Goal: Information Seeking & Learning: Learn about a topic

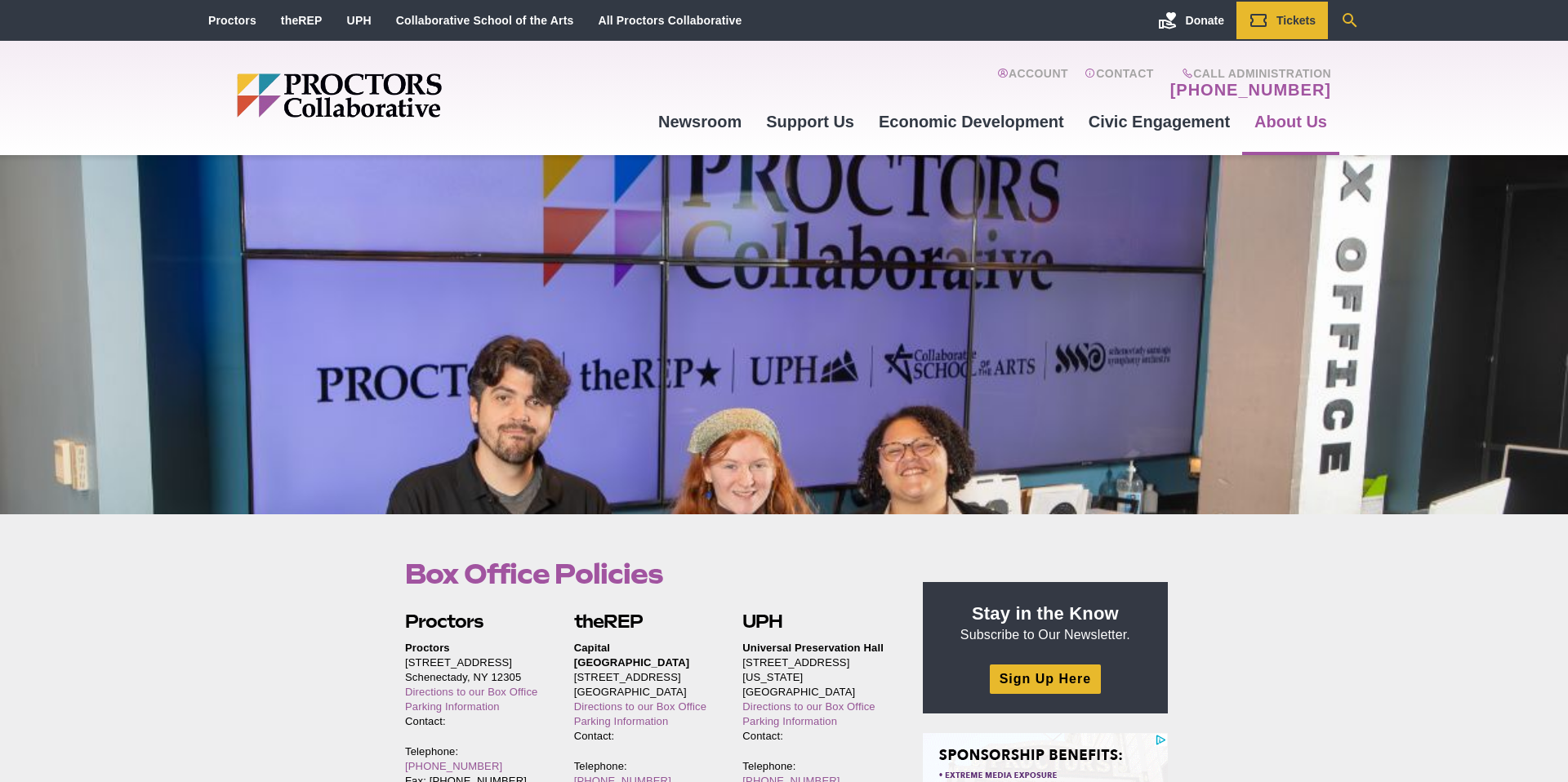
click at [1350, 14] on icon "Search" at bounding box center [1349, 20] width 14 height 14
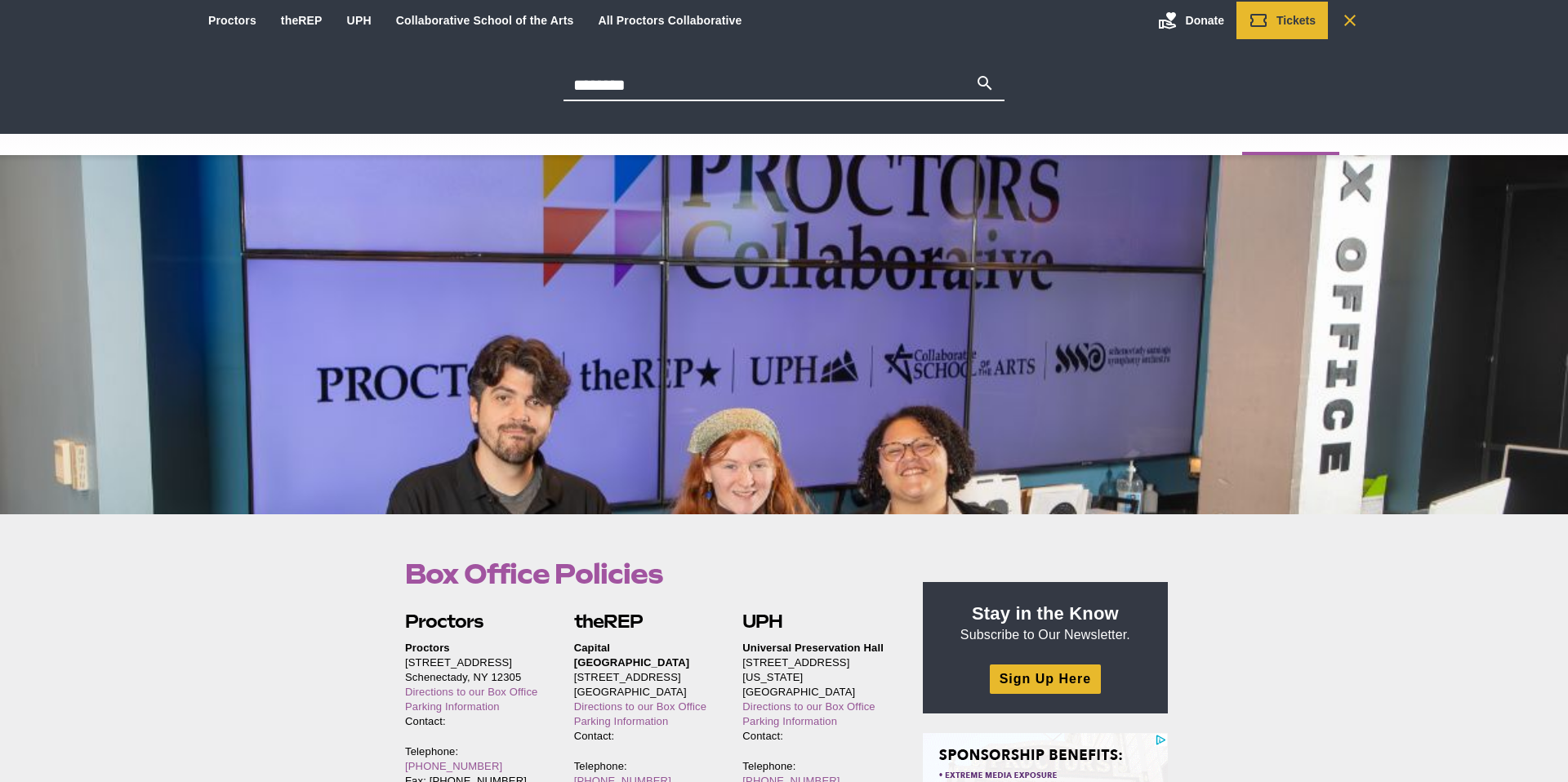
type input "********"
click at [975, 74] on button "Search" at bounding box center [985, 85] width 20 height 23
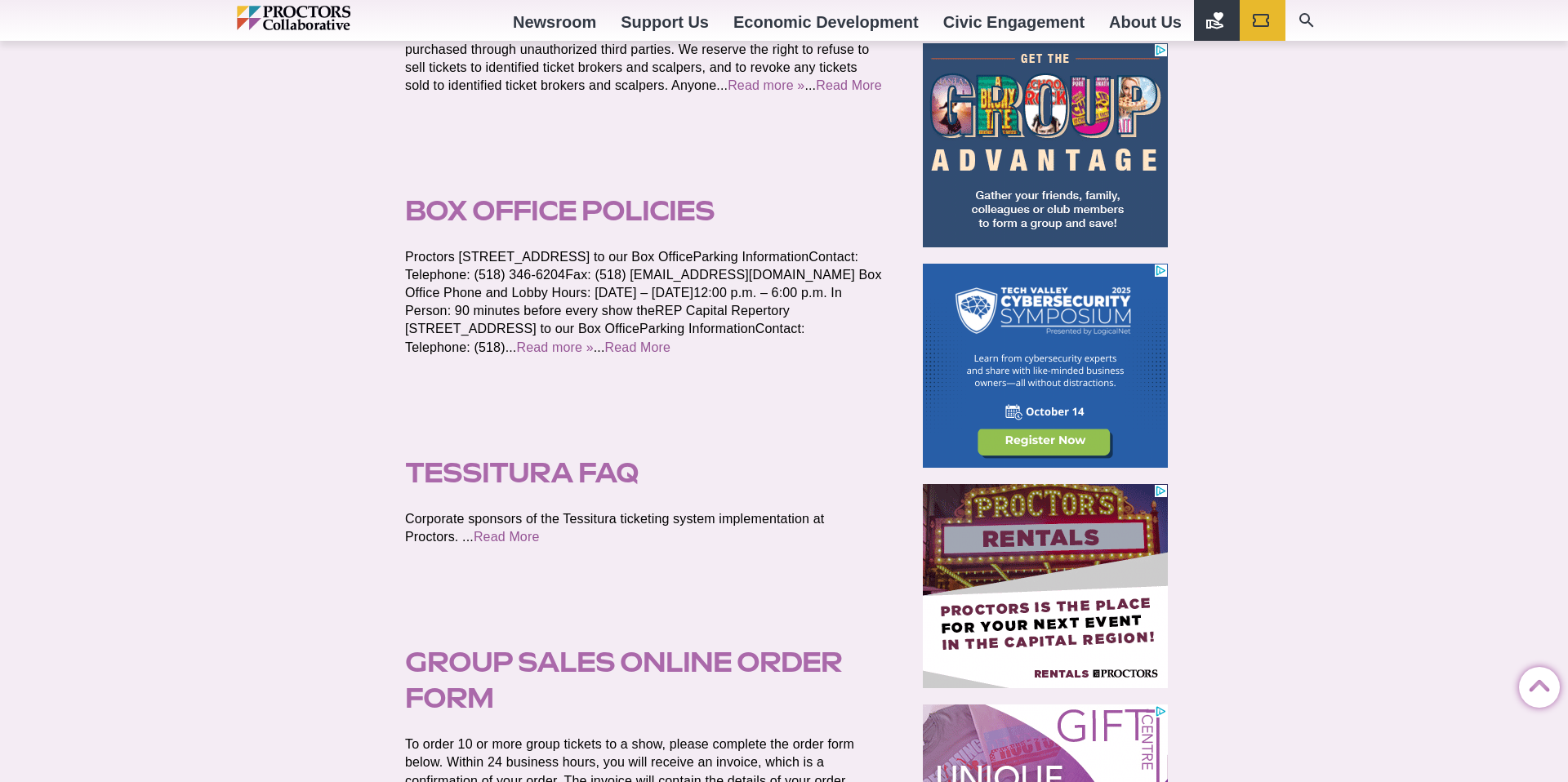
scroll to position [240, 0]
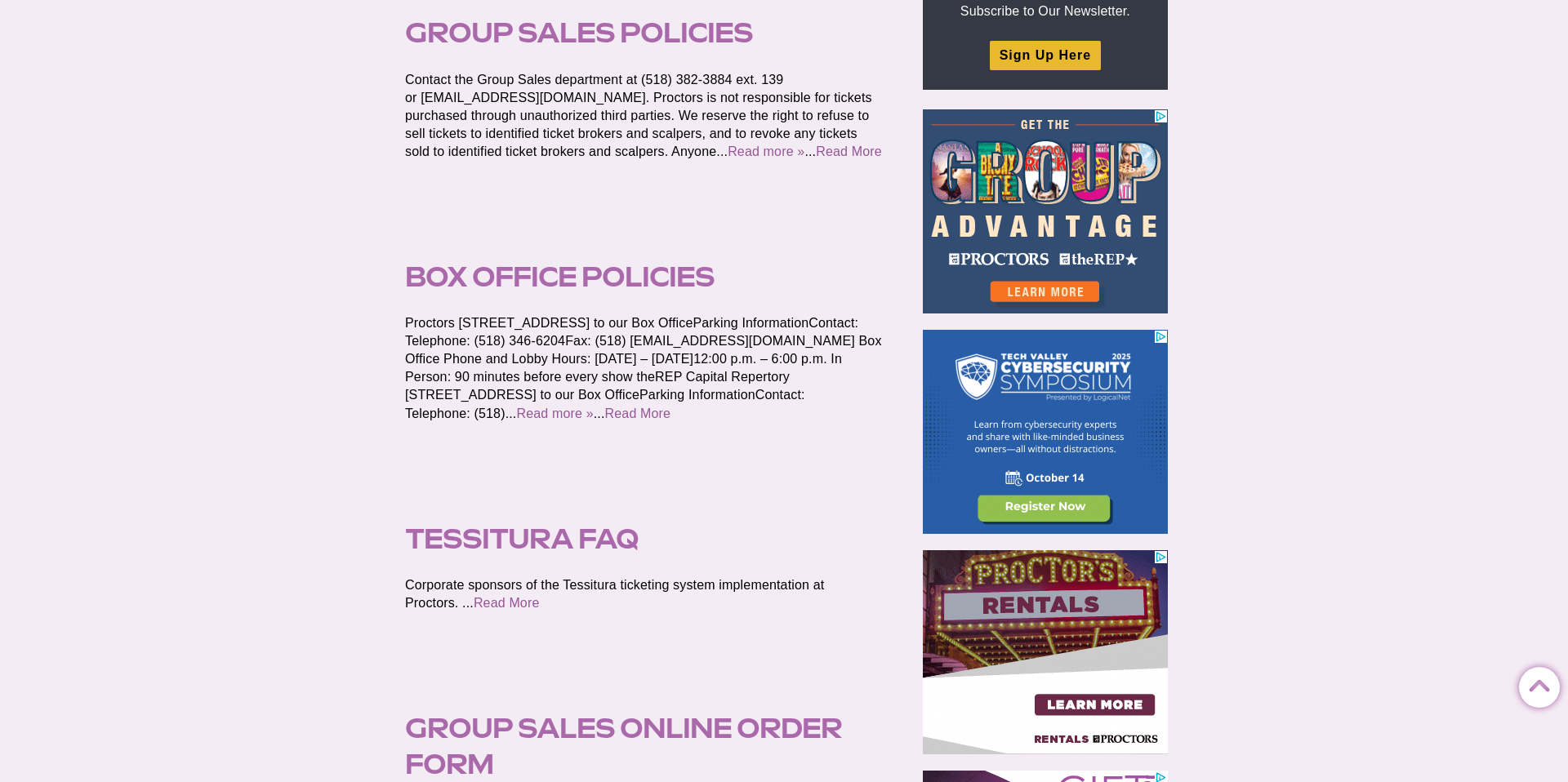
click at [502, 284] on link "Box Office Policies" at bounding box center [560, 276] width 310 height 33
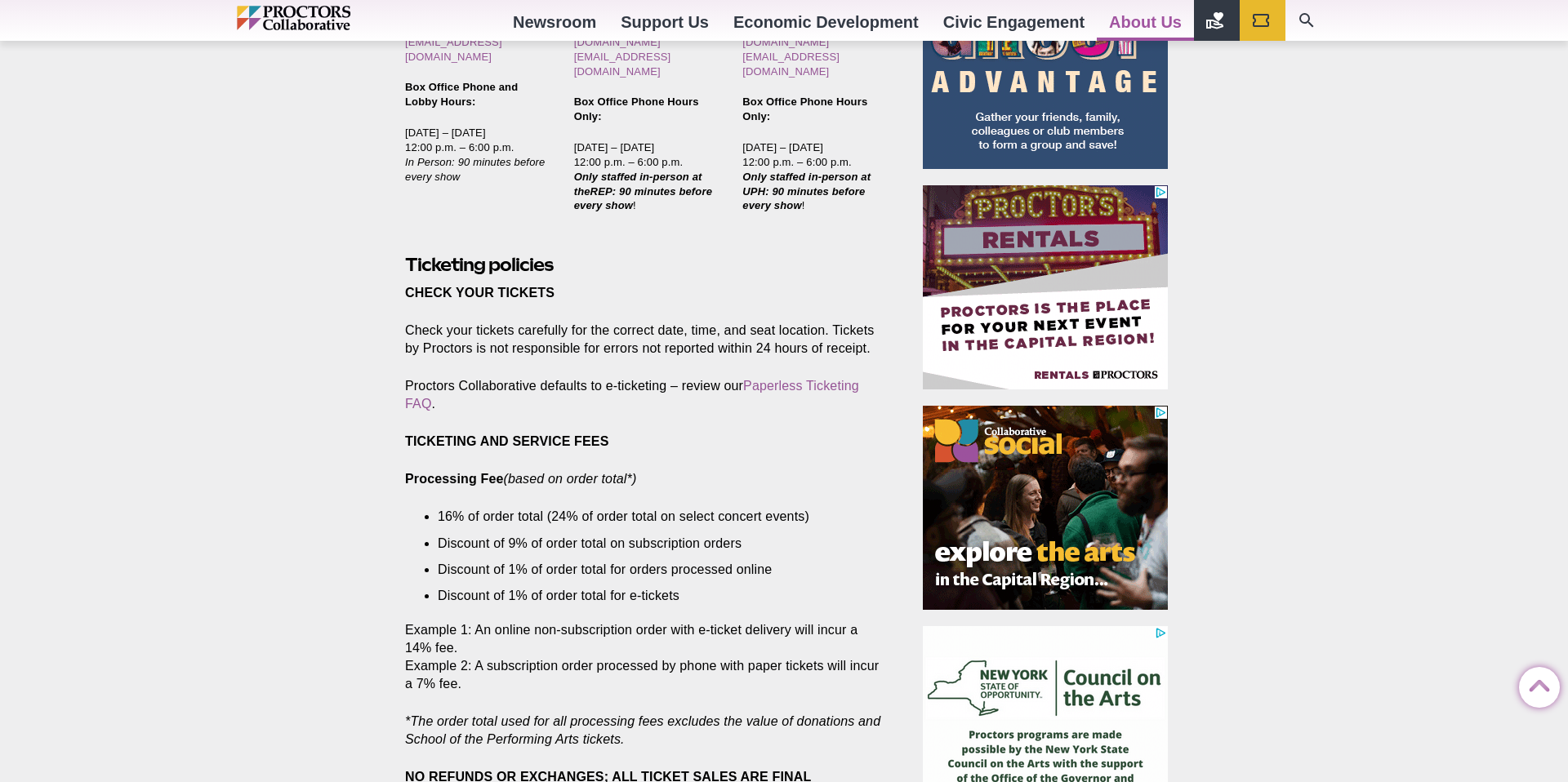
scroll to position [798, 0]
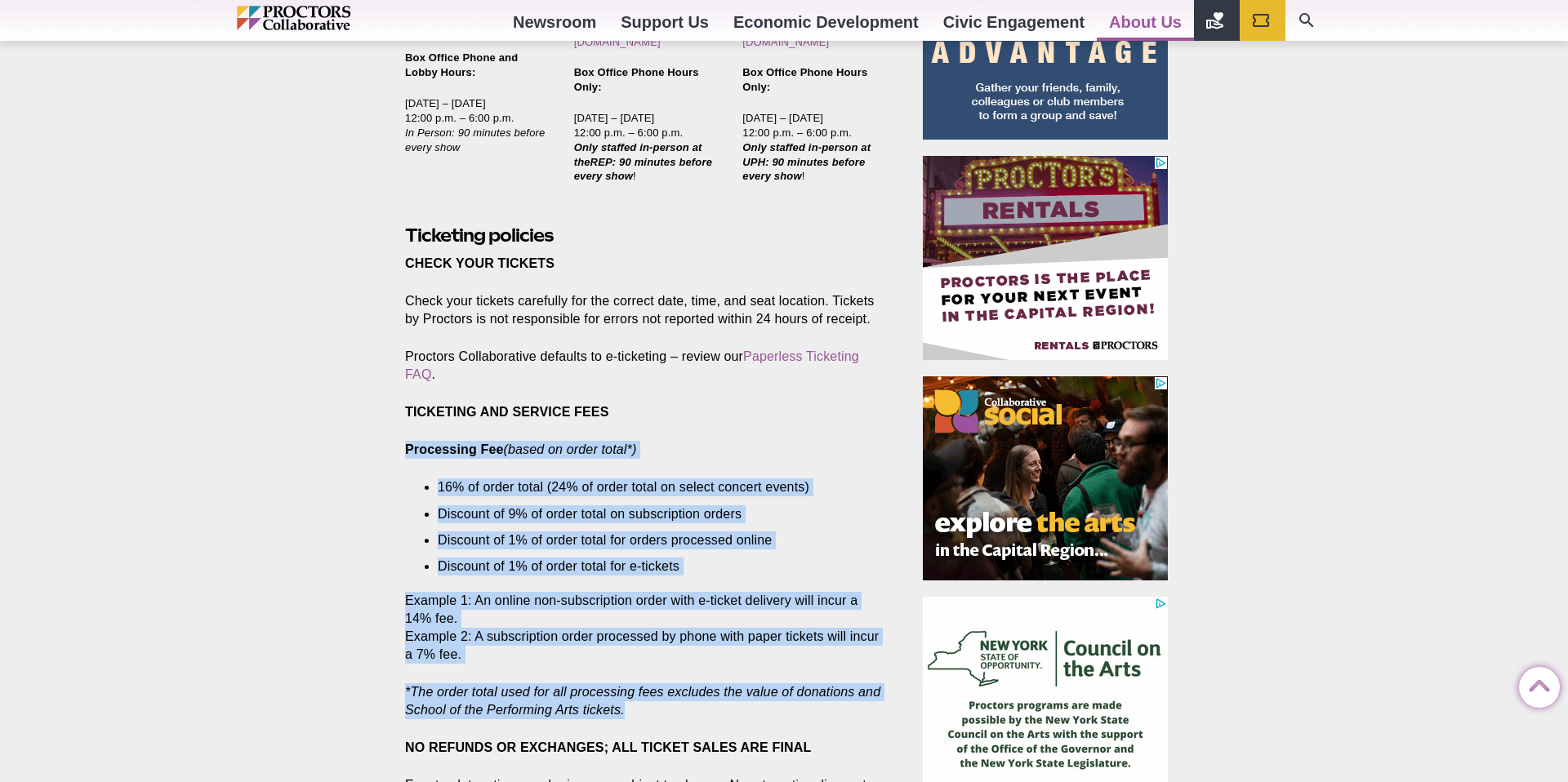
drag, startPoint x: 631, startPoint y: 663, endPoint x: 383, endPoint y: 406, distance: 357.1
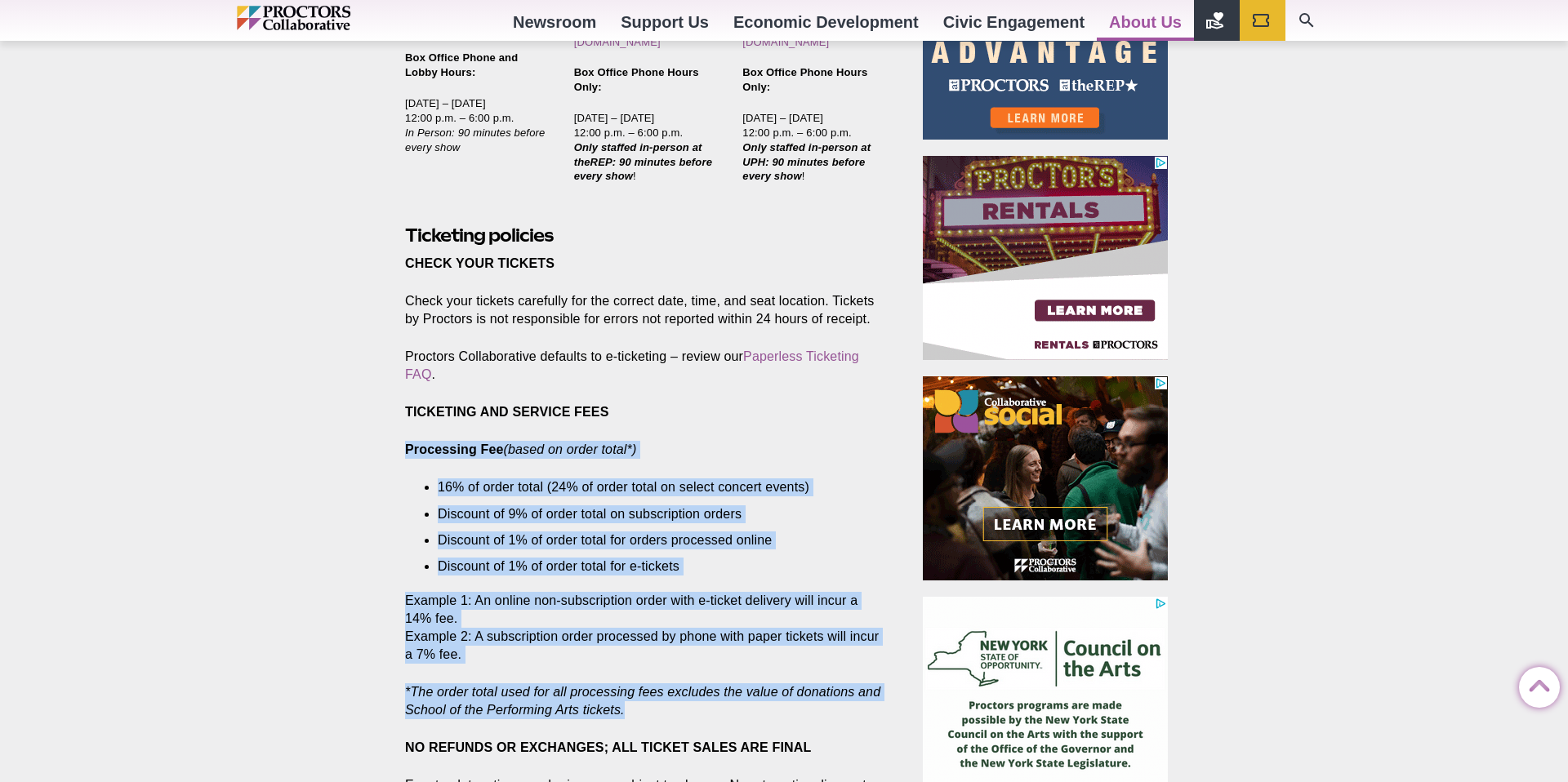
copy section "Processing Fee (based on order total*) 16% of order total (24% of order total o…"
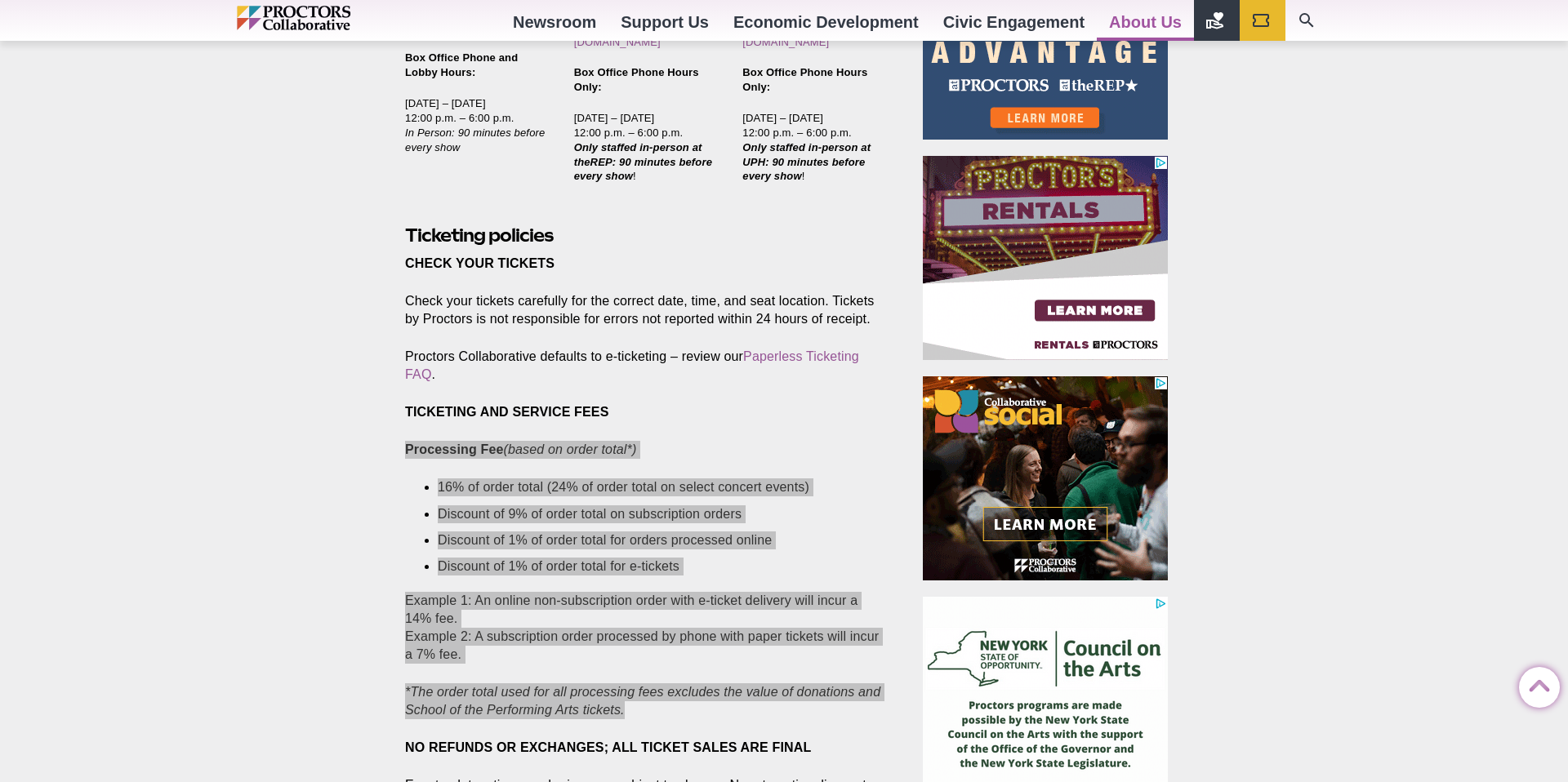
scroll to position [978, 0]
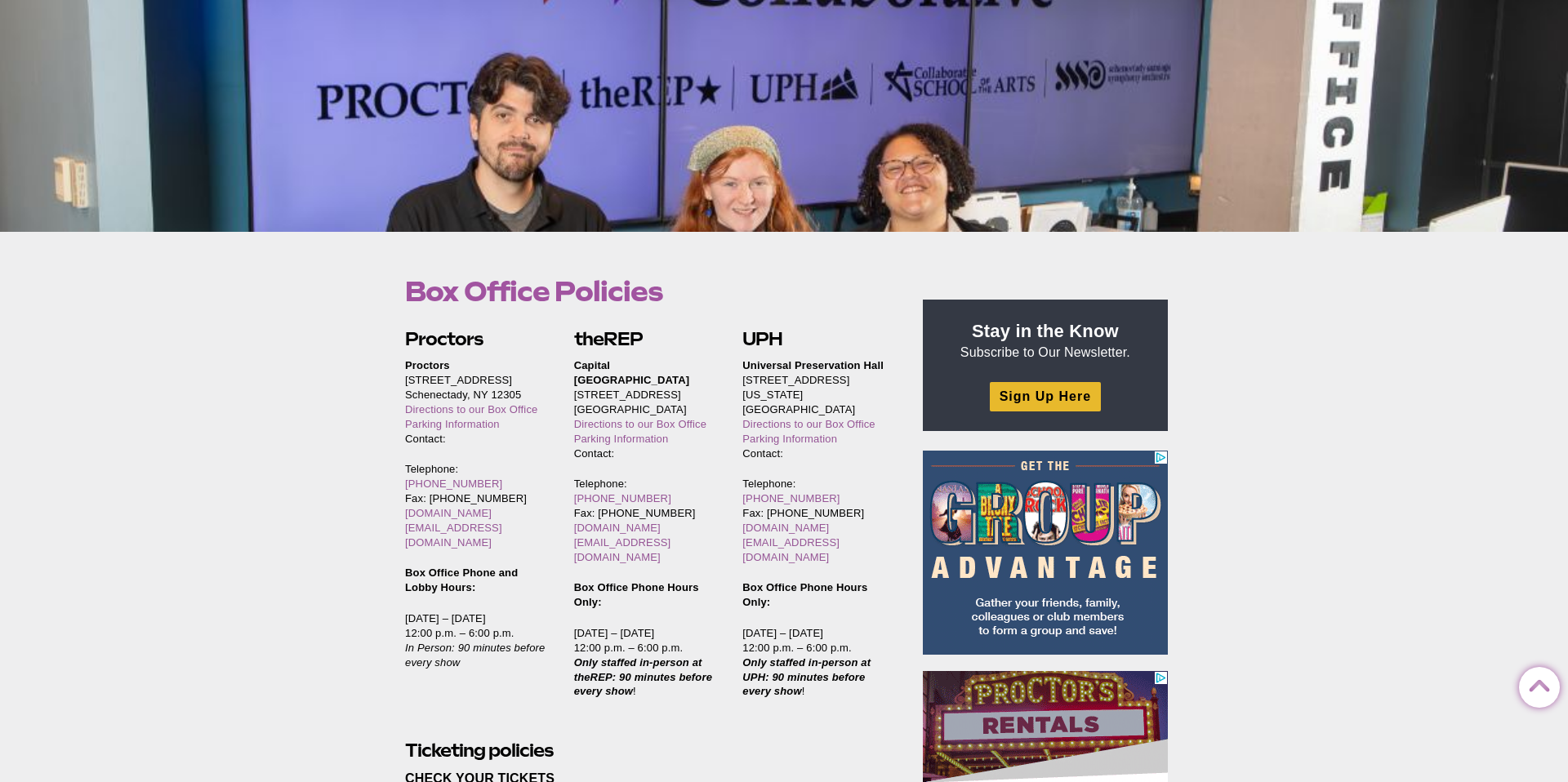
scroll to position [9, 0]
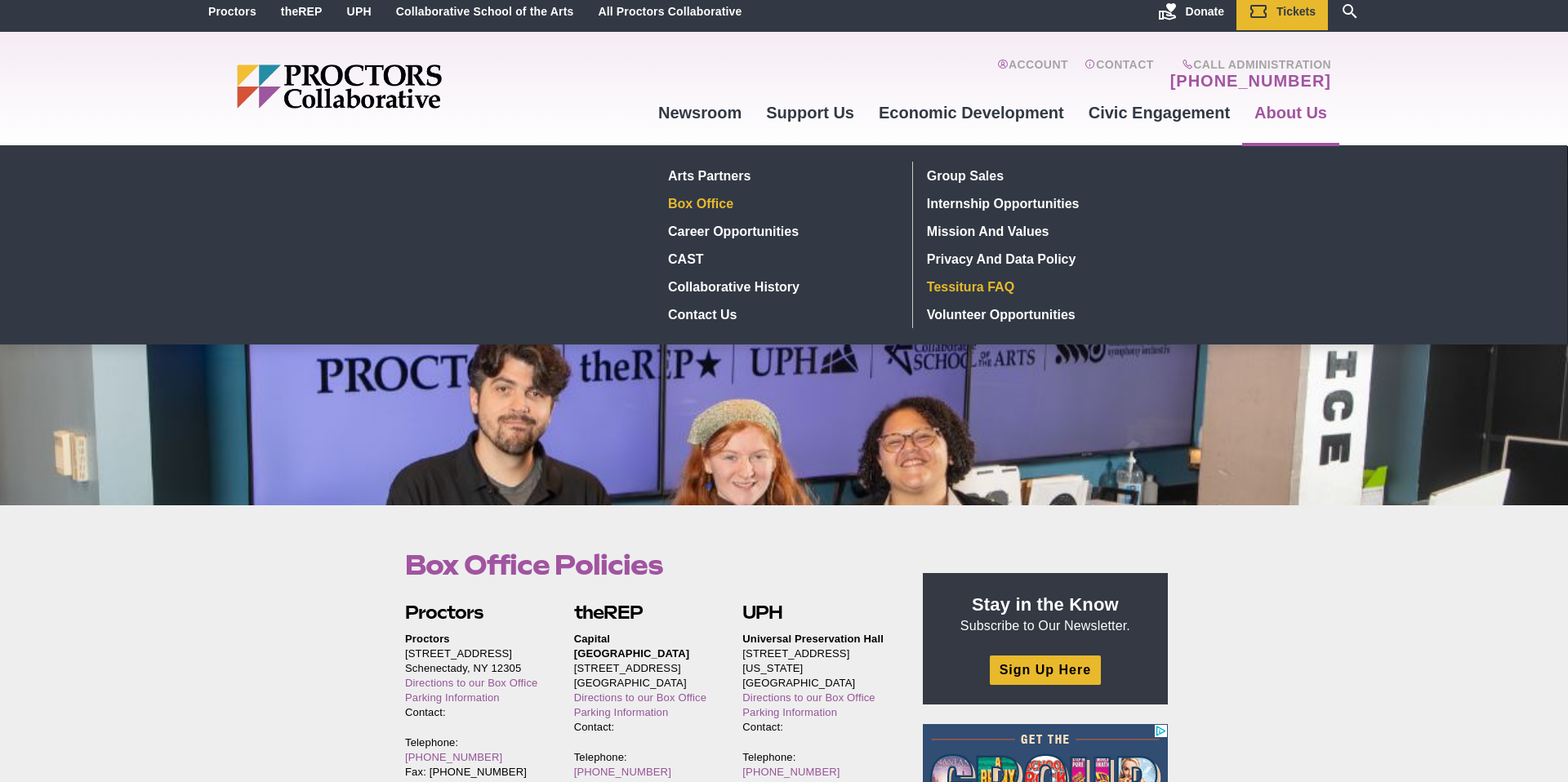
click at [950, 288] on link "Tessitura FAQ" at bounding box center [1039, 287] width 238 height 28
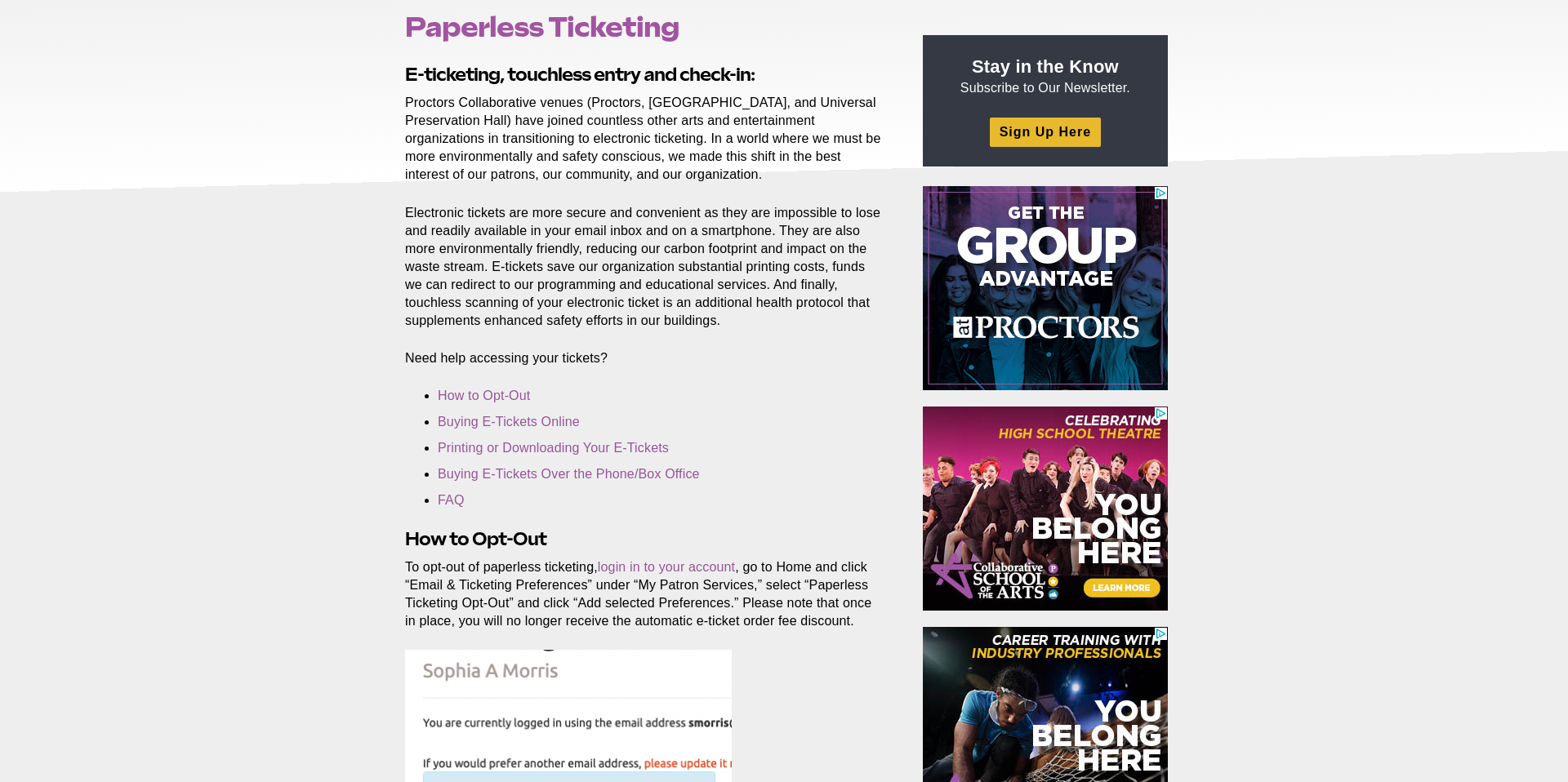
scroll to position [214, 0]
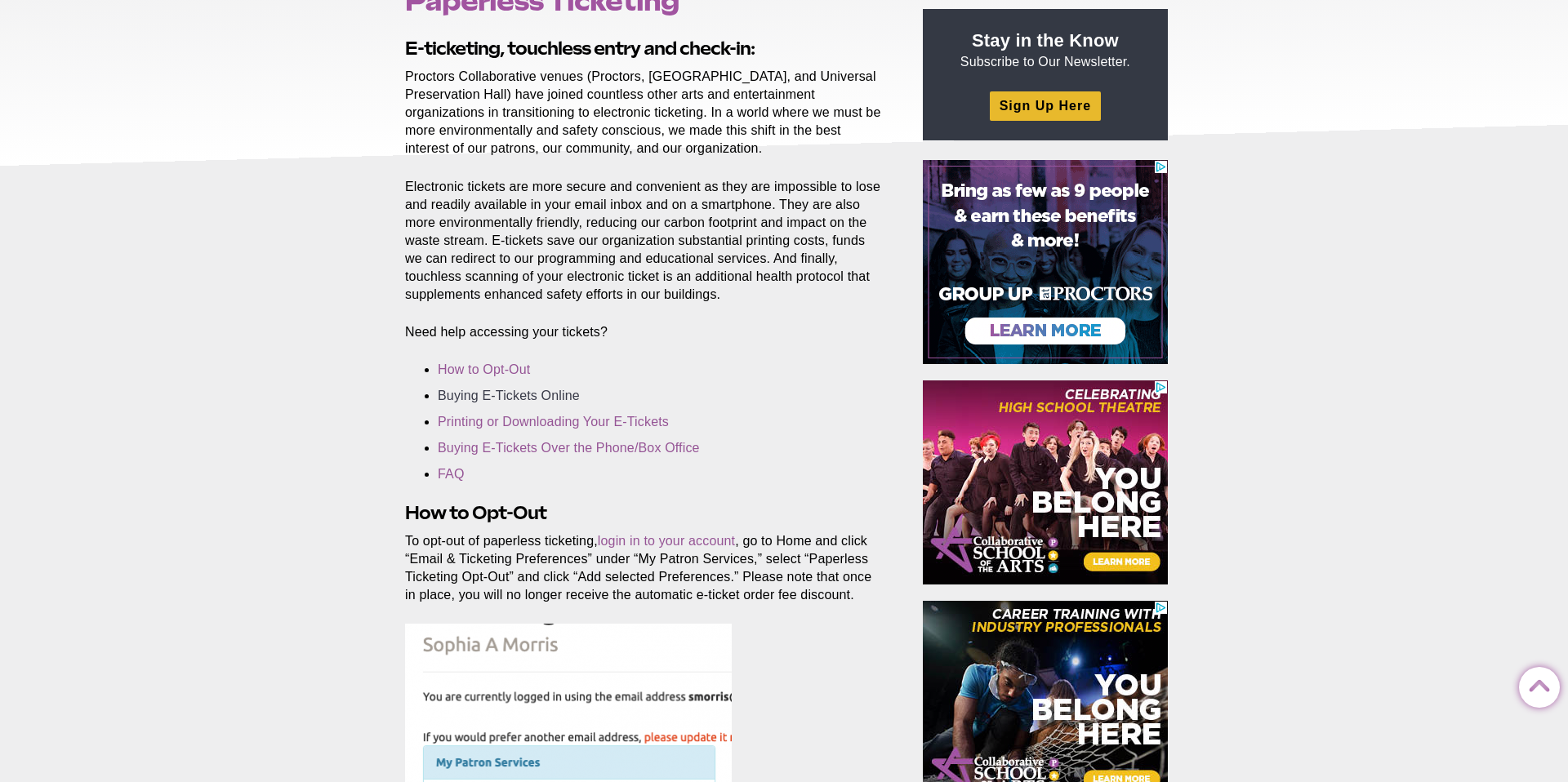
click at [465, 398] on link "Buying E-Tickets Online" at bounding box center [509, 395] width 142 height 14
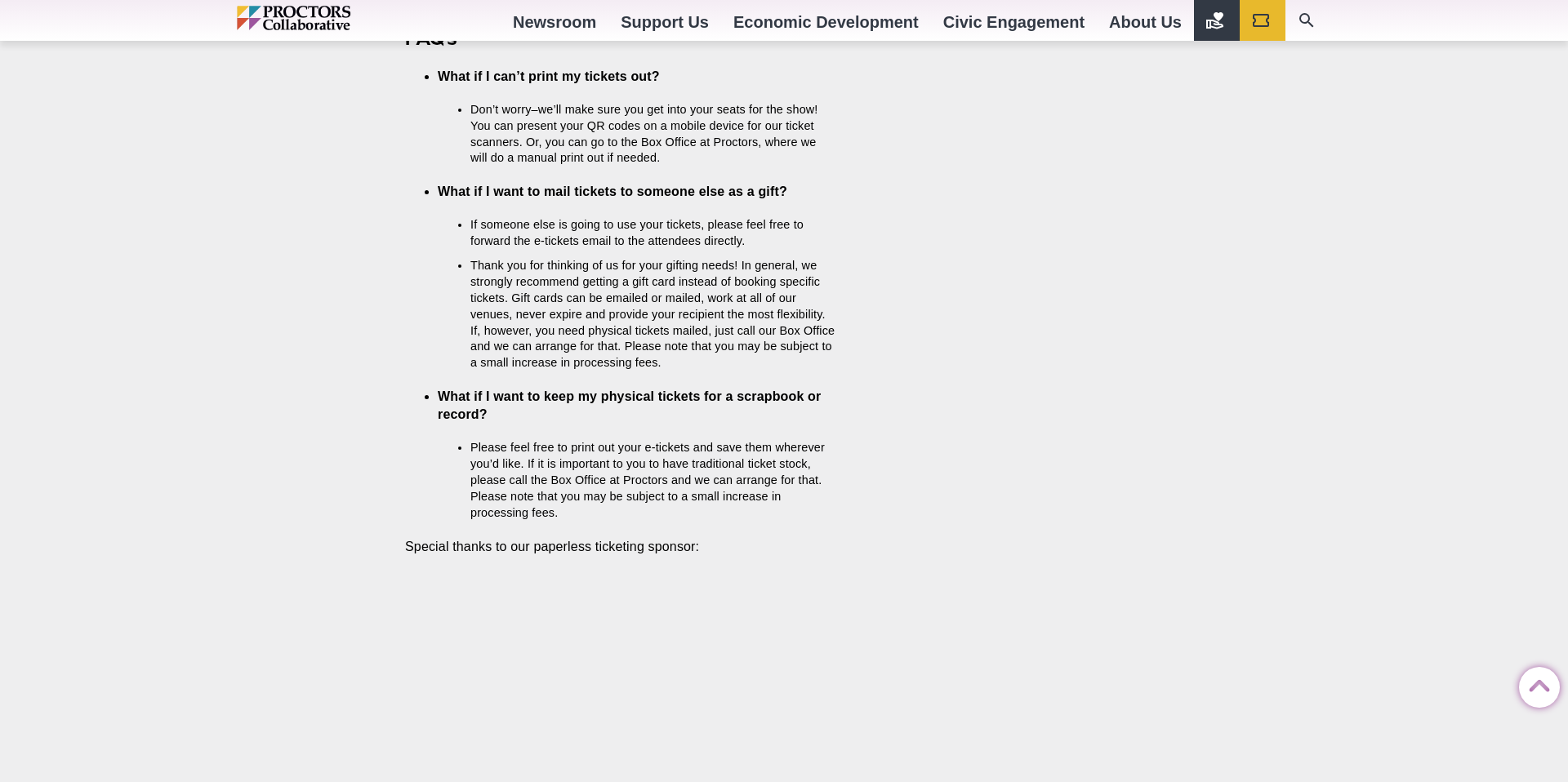
scroll to position [4876, 0]
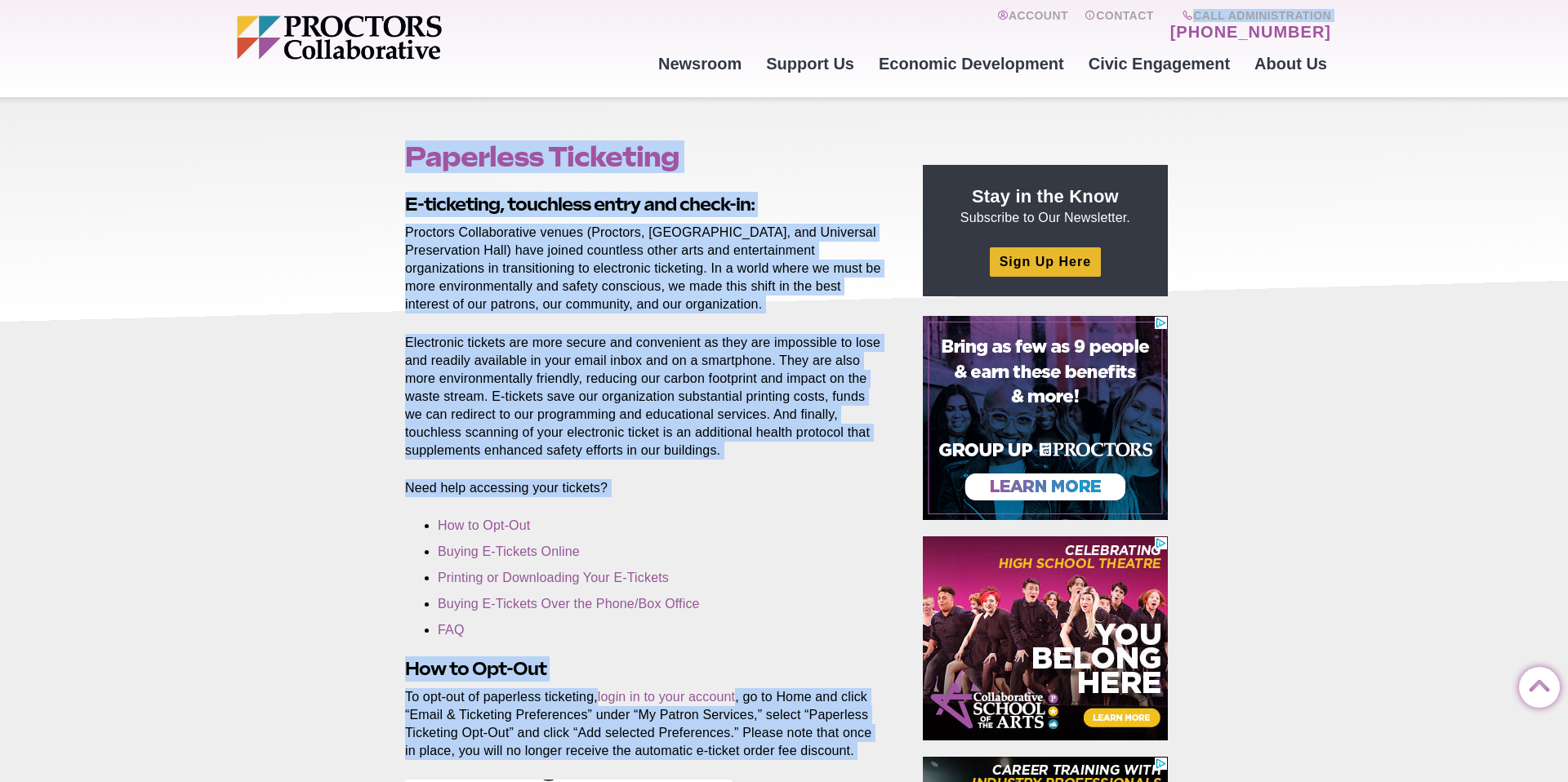
scroll to position [0, 0]
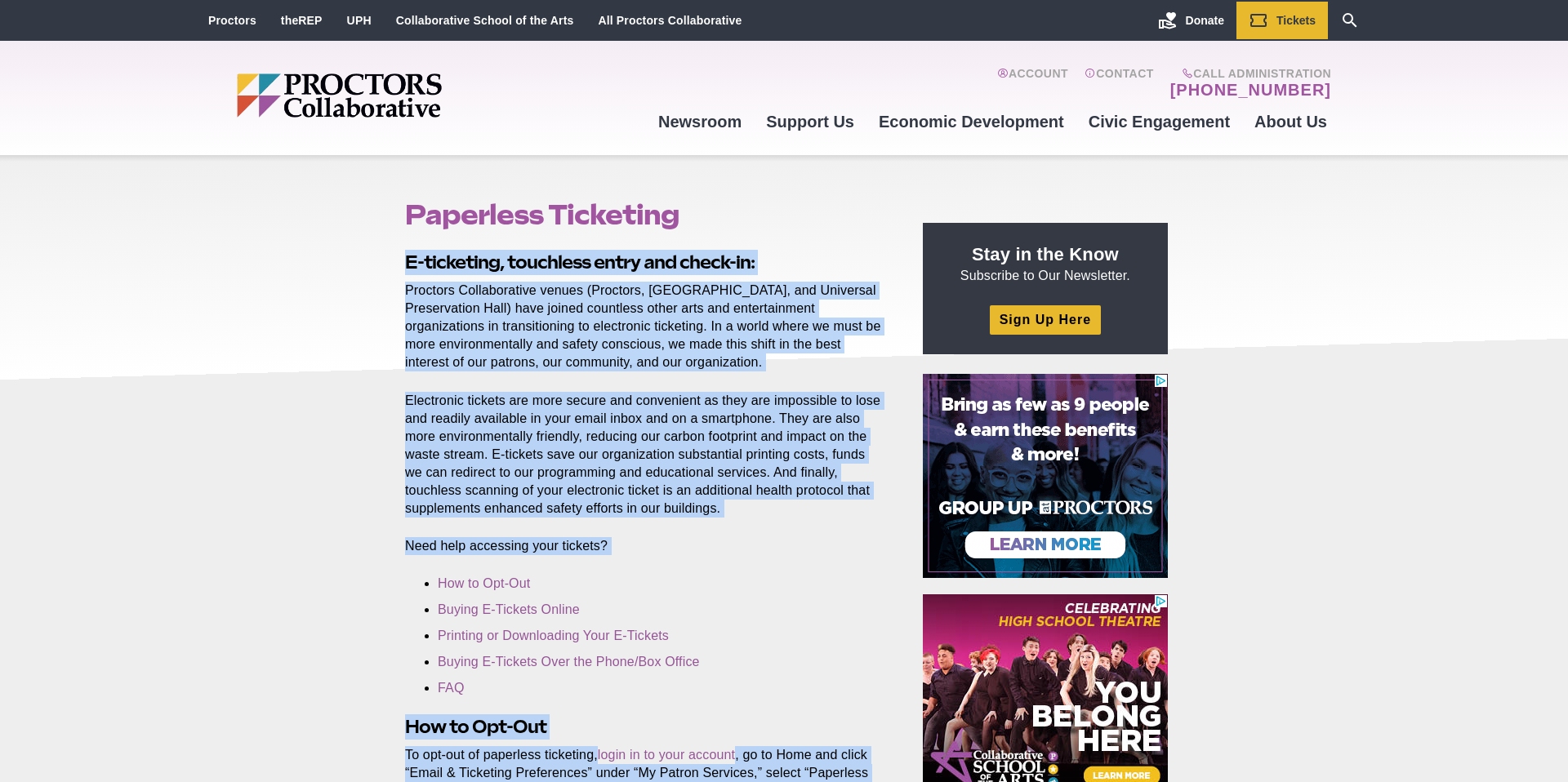
drag, startPoint x: 715, startPoint y: 524, endPoint x: 393, endPoint y: 262, distance: 415.1
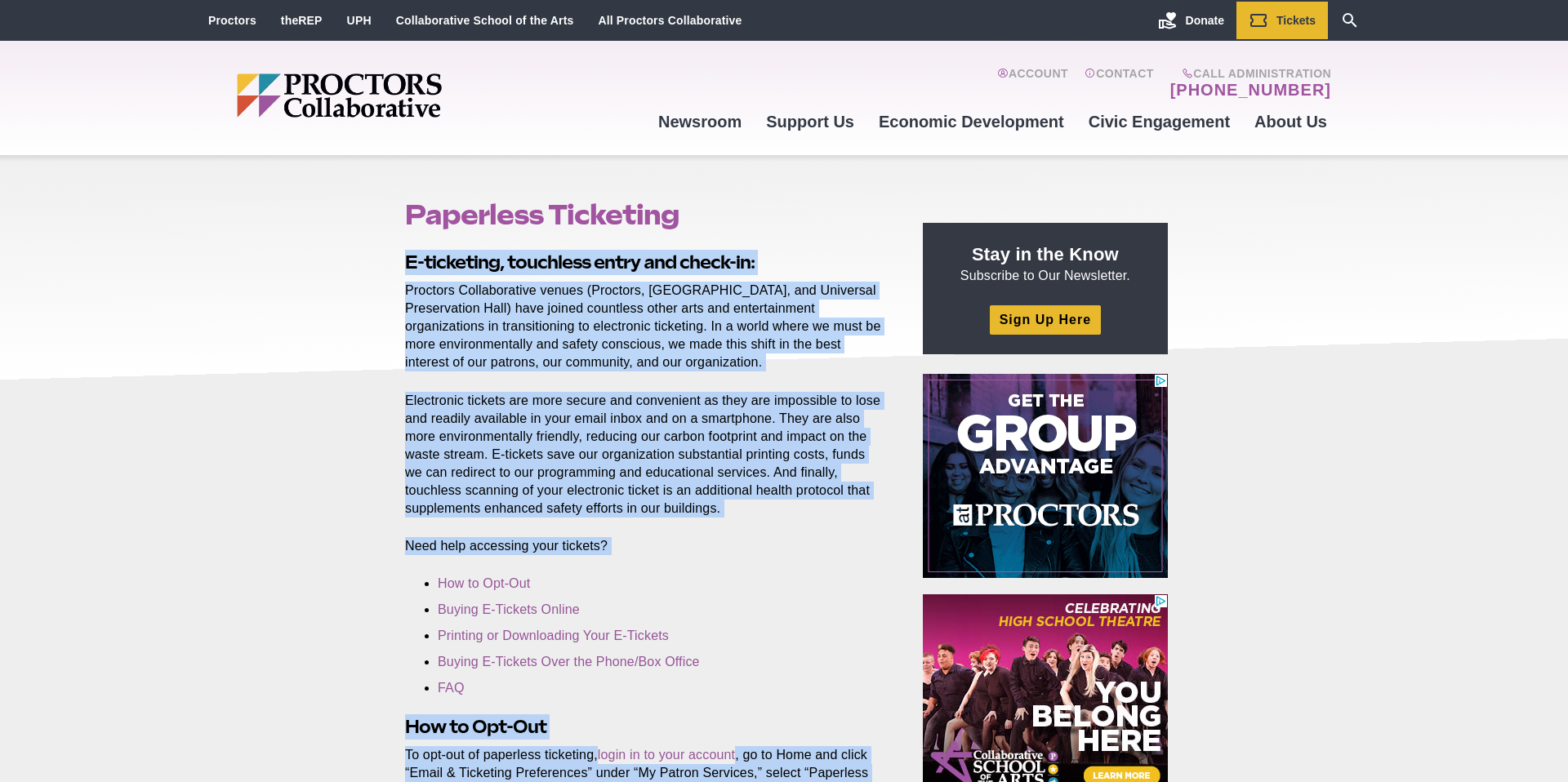
copy section "E-ticketing, touchless entry and check-in: Proctors Collaborative venues (Proct…"
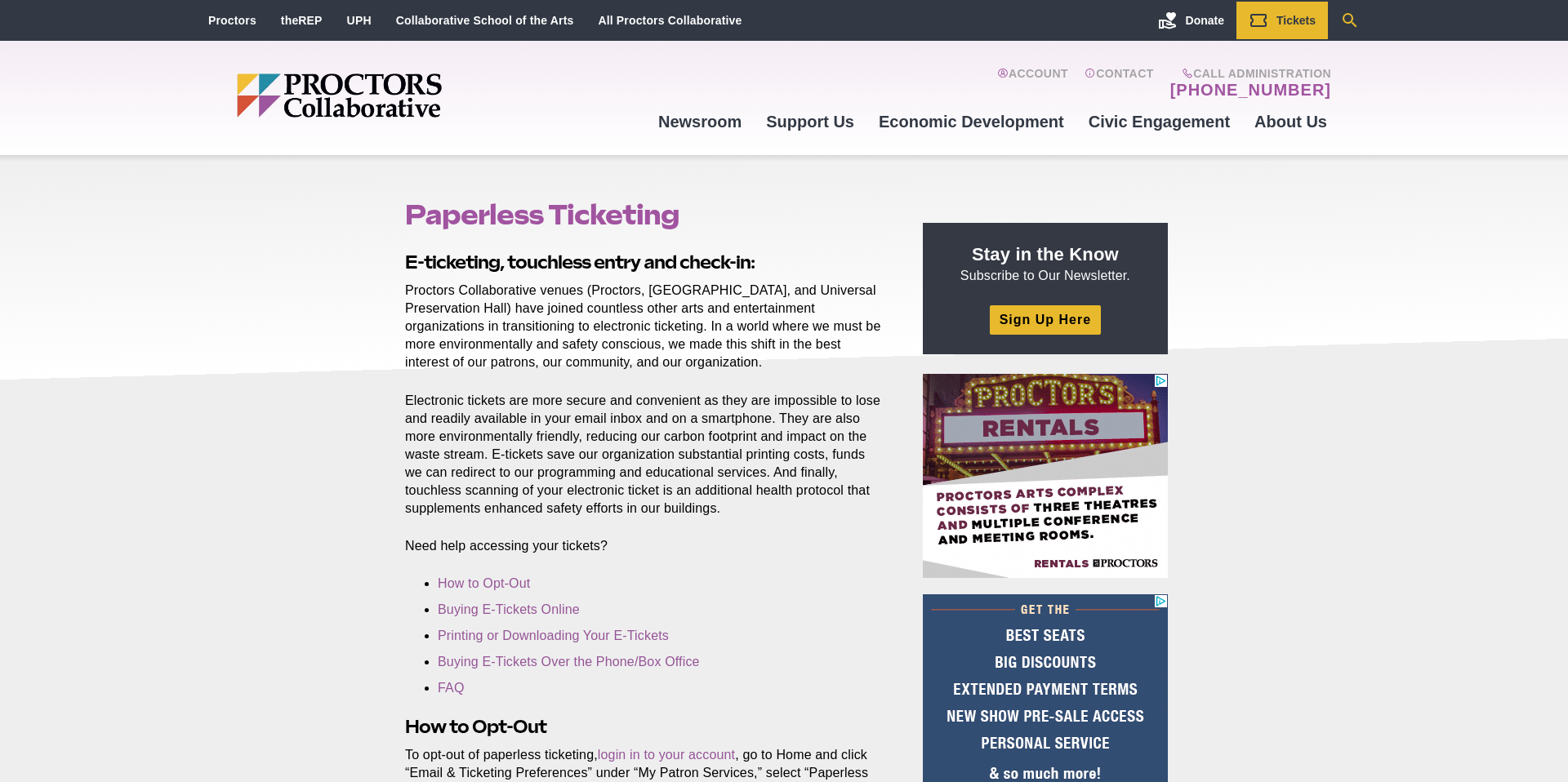
click at [1345, 14] on icon "Search" at bounding box center [1349, 20] width 14 height 14
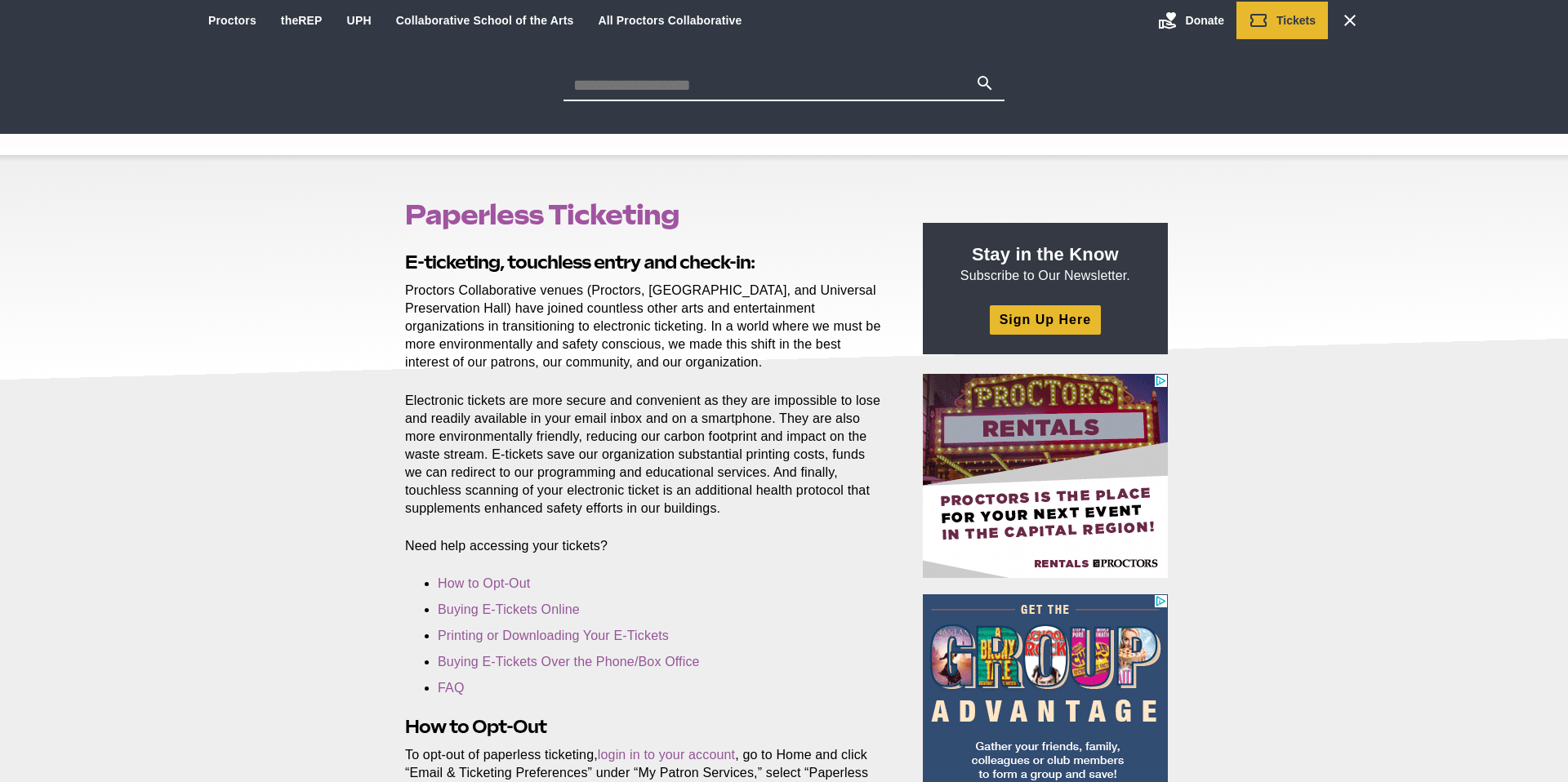
click at [728, 81] on input "Search for:" at bounding box center [768, 85] width 411 height 23
click at [975, 74] on button "Search" at bounding box center [985, 85] width 20 height 23
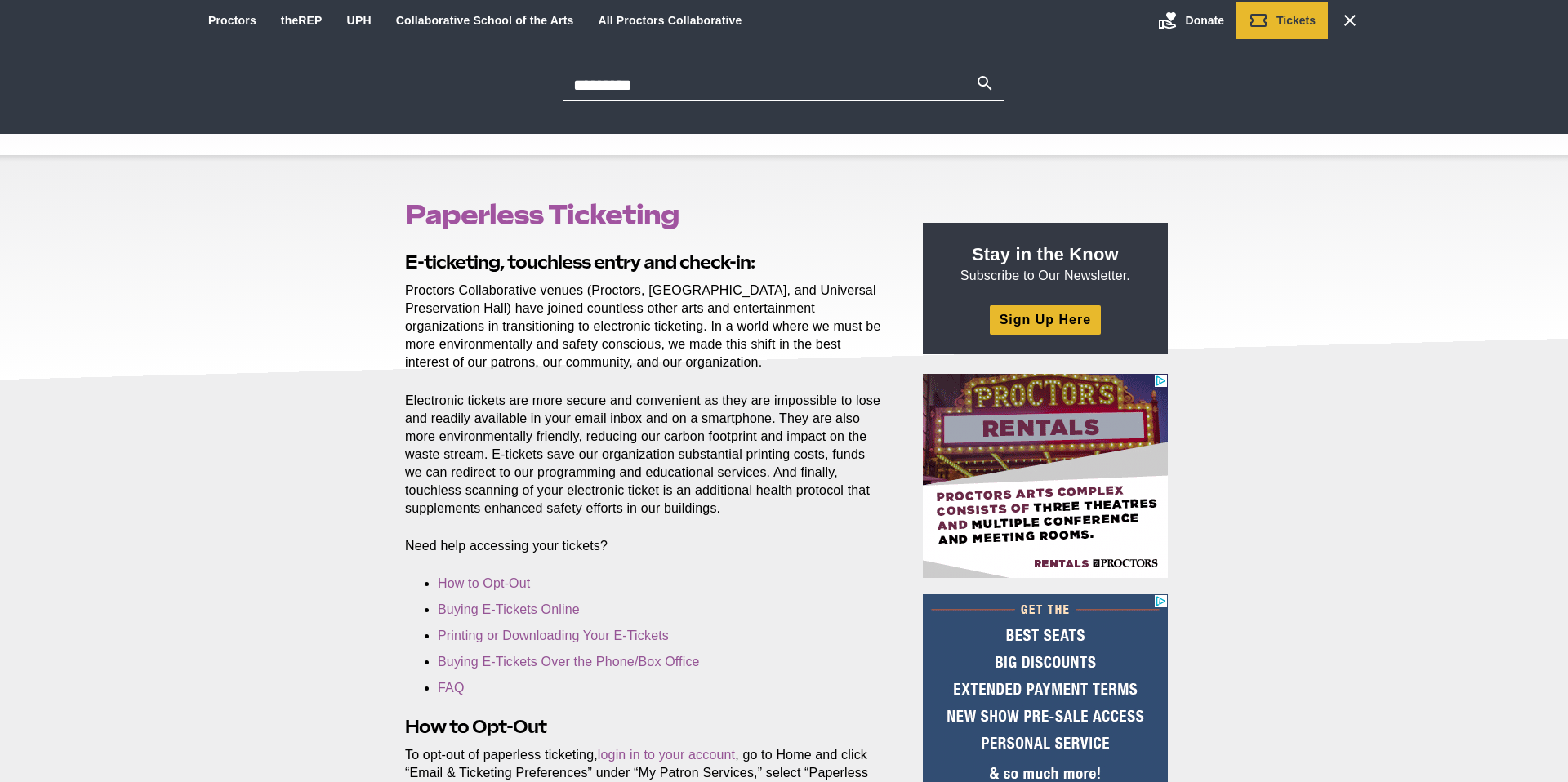
type input "********"
click at [975, 74] on button "Search" at bounding box center [985, 85] width 20 height 23
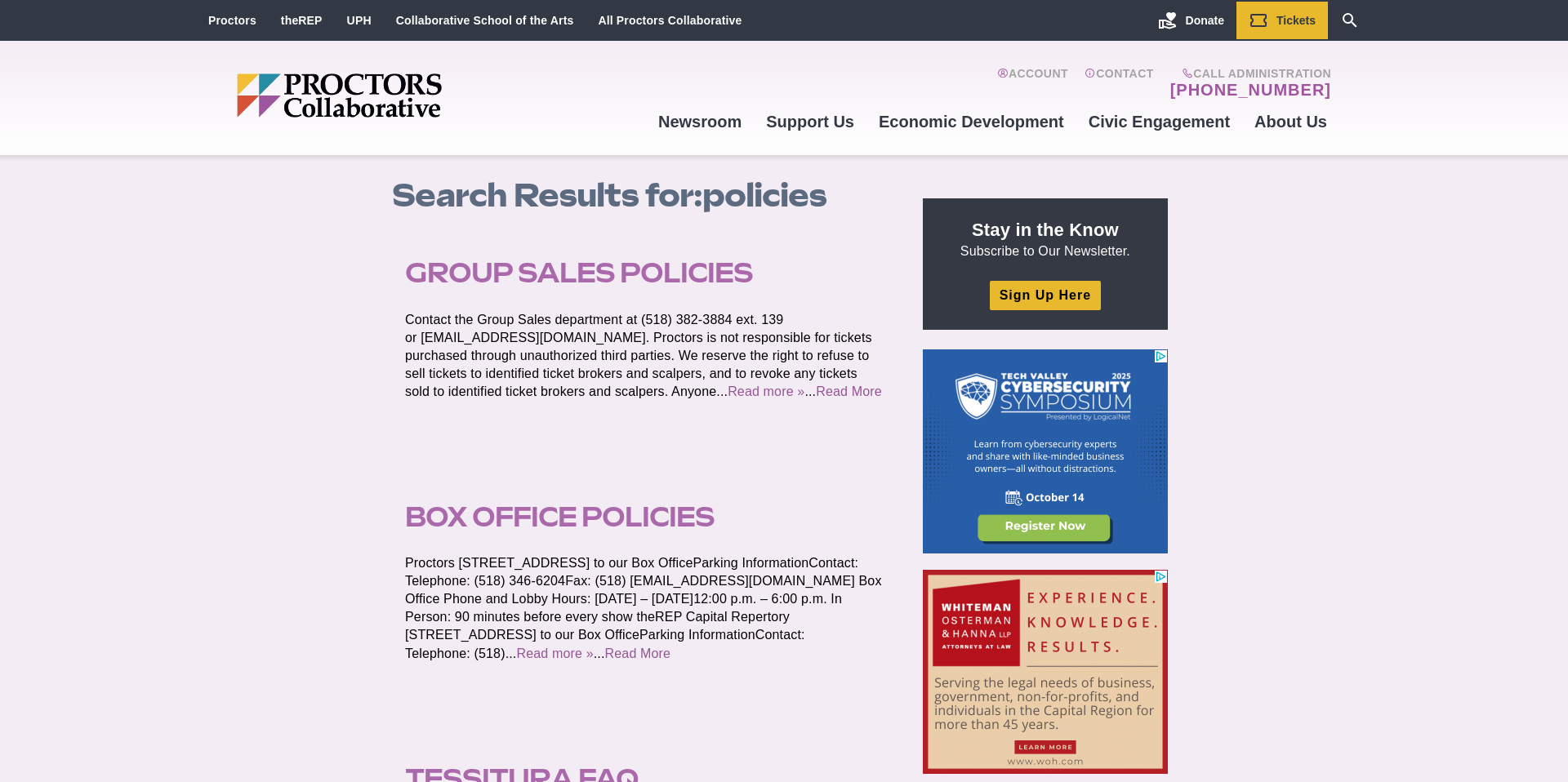
click at [489, 272] on link "Group Sales Policies" at bounding box center [579, 272] width 348 height 33
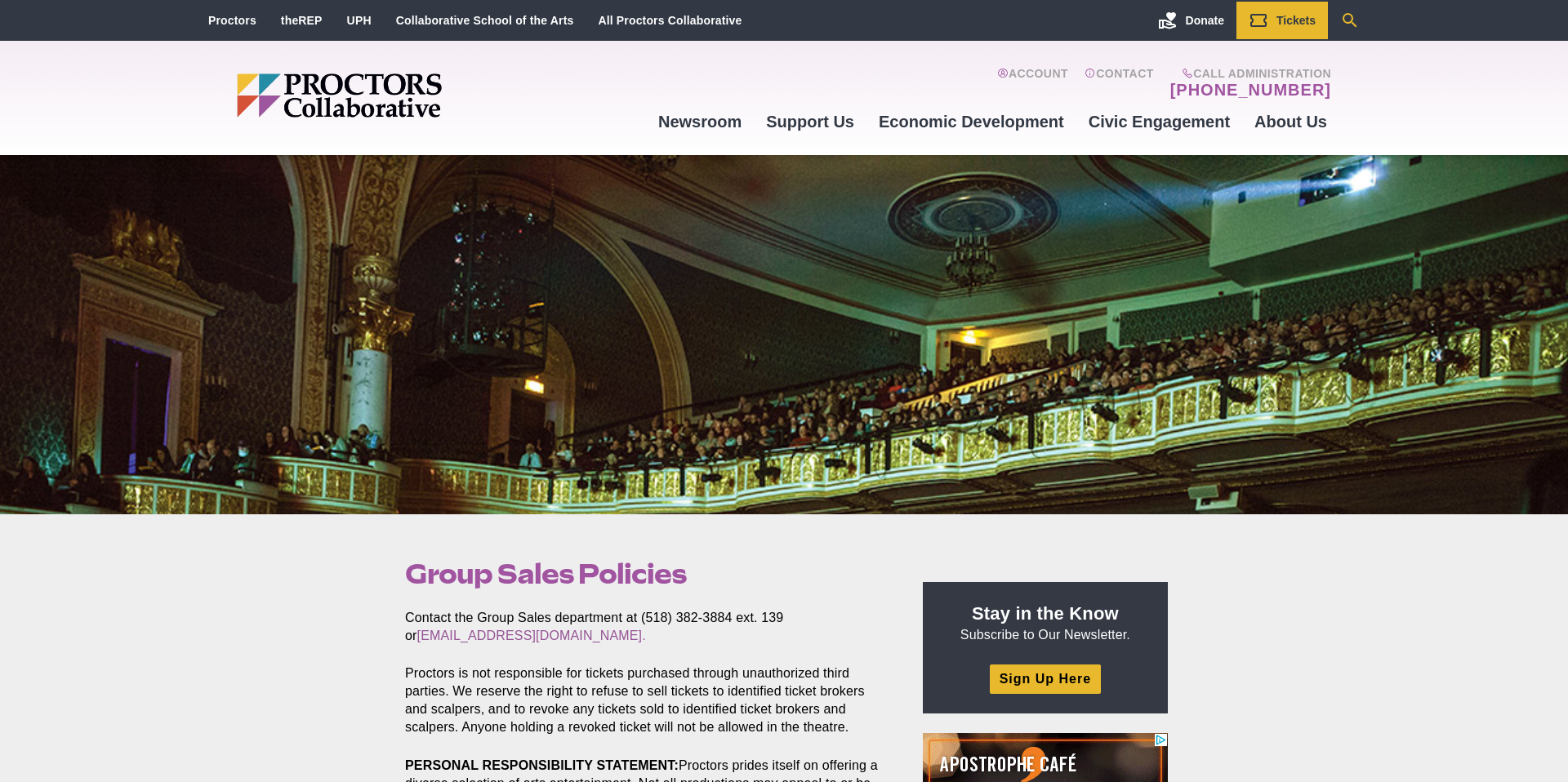
click at [1346, 18] on icon "Search" at bounding box center [1349, 20] width 20 height 20
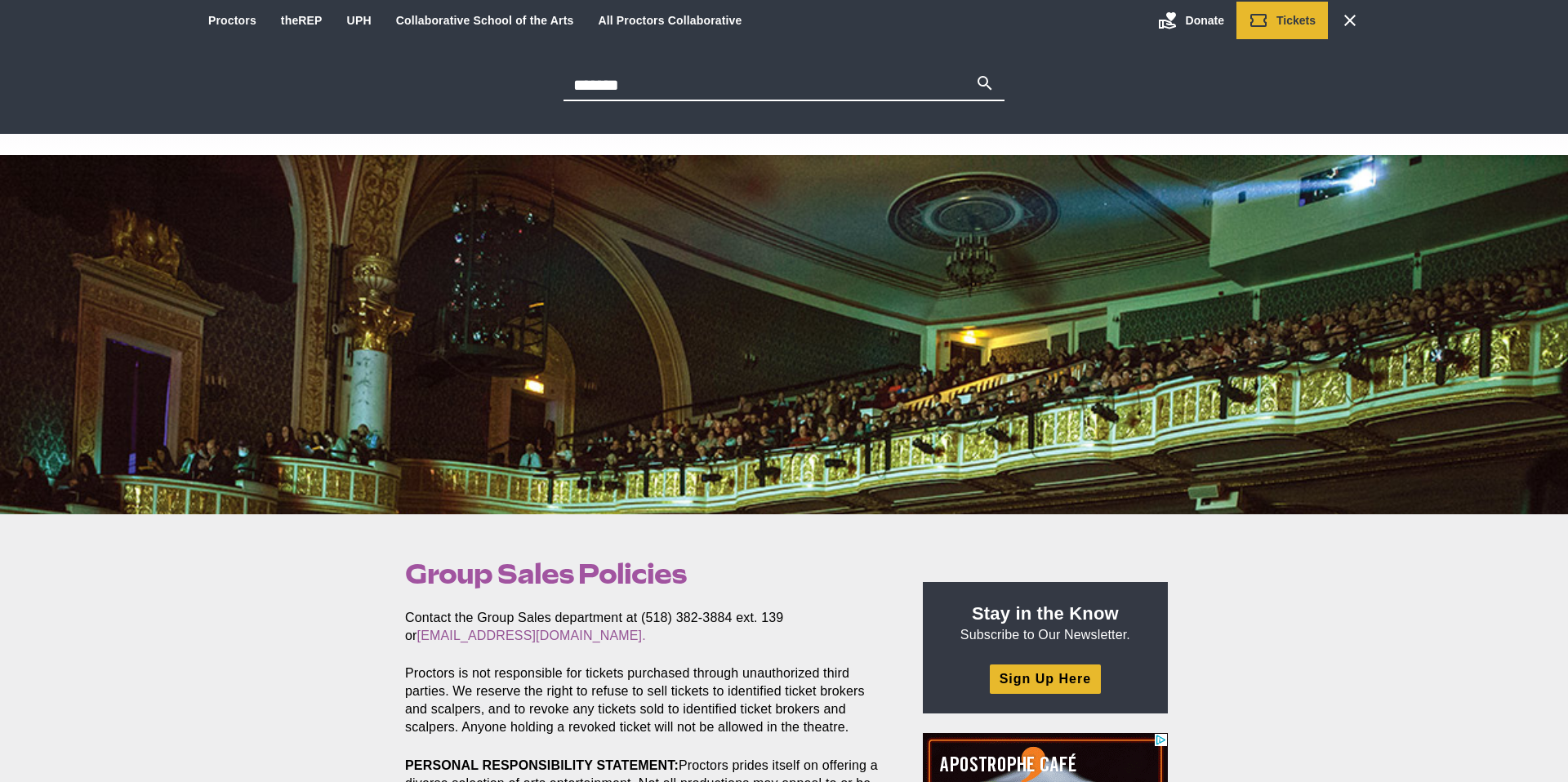
type input "*******"
click at [975, 74] on button "Search" at bounding box center [985, 85] width 20 height 23
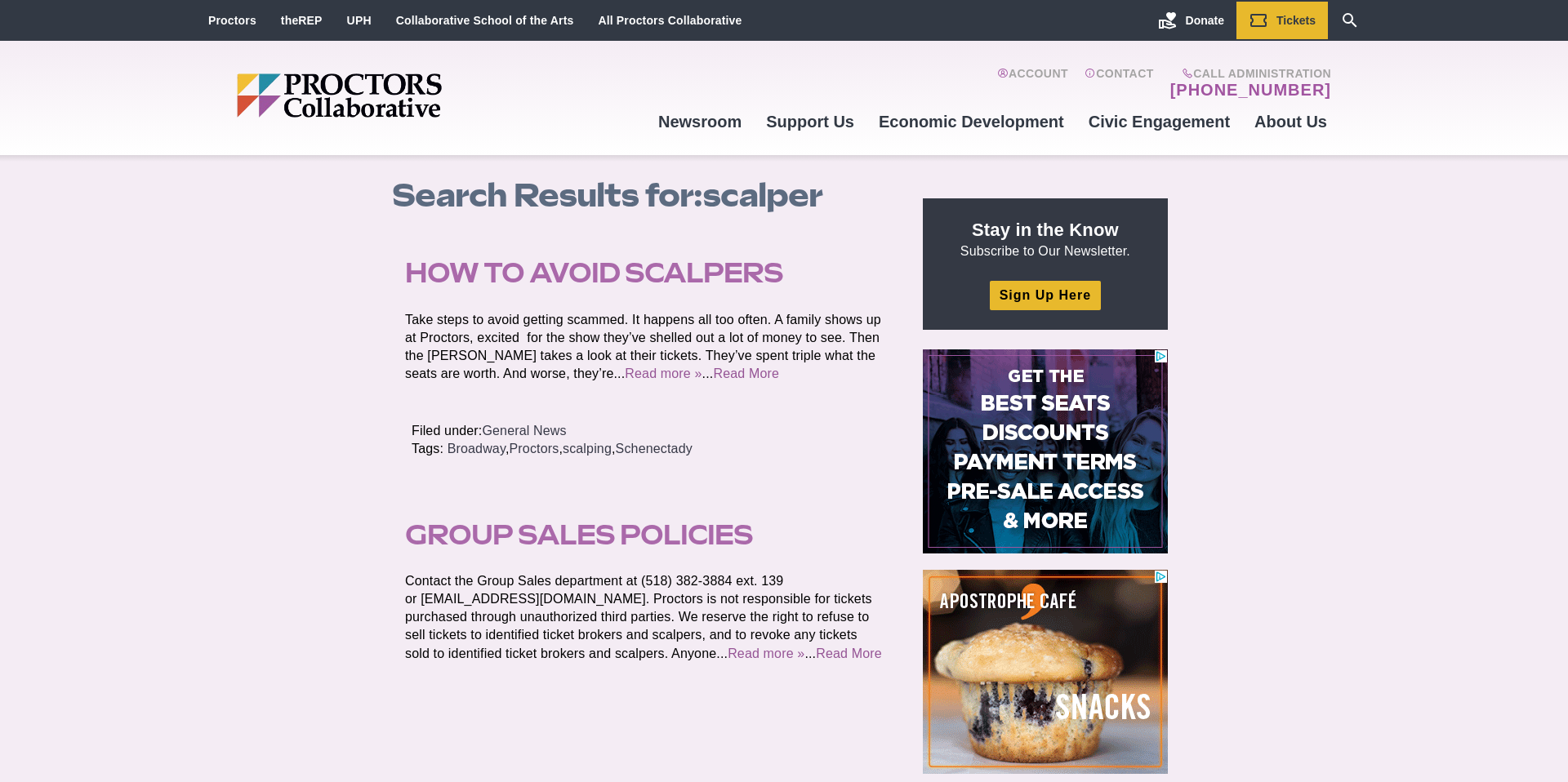
click at [534, 278] on link "How to avoid scalpers" at bounding box center [594, 272] width 378 height 33
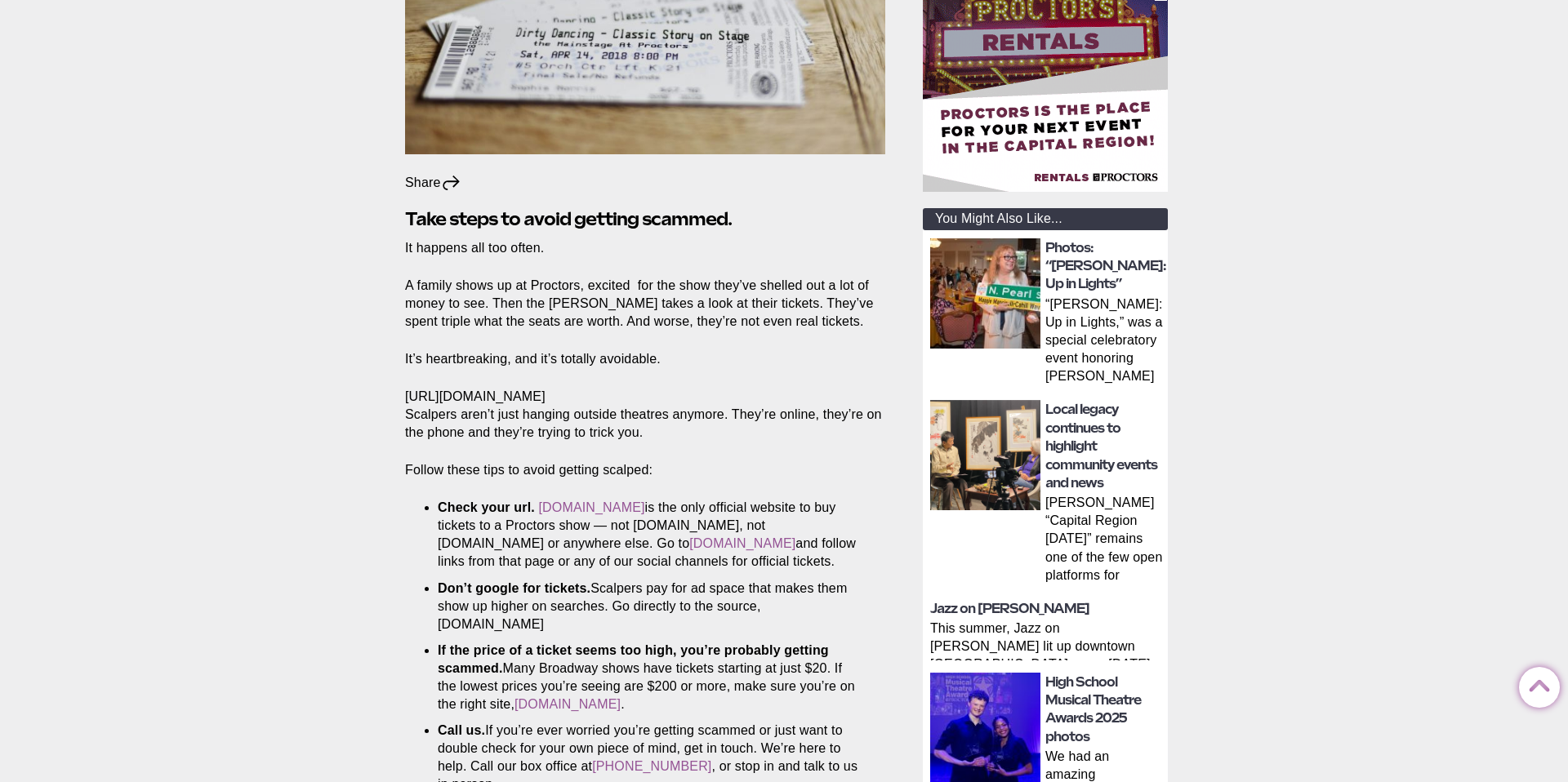
scroll to position [388, 0]
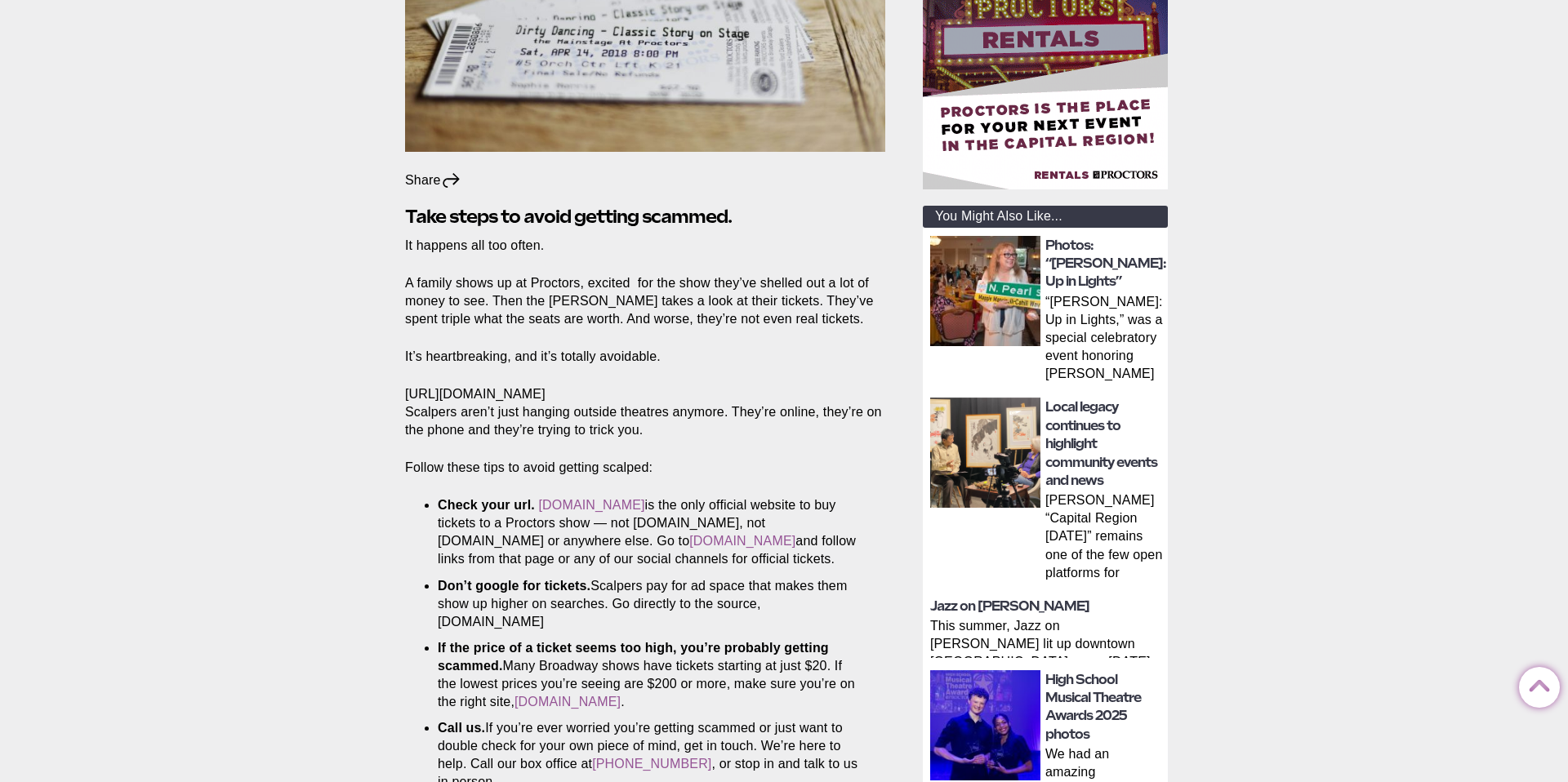
click at [492, 396] on div "https://youtu.be/CcHzj9MnPJo" at bounding box center [645, 394] width 480 height 18
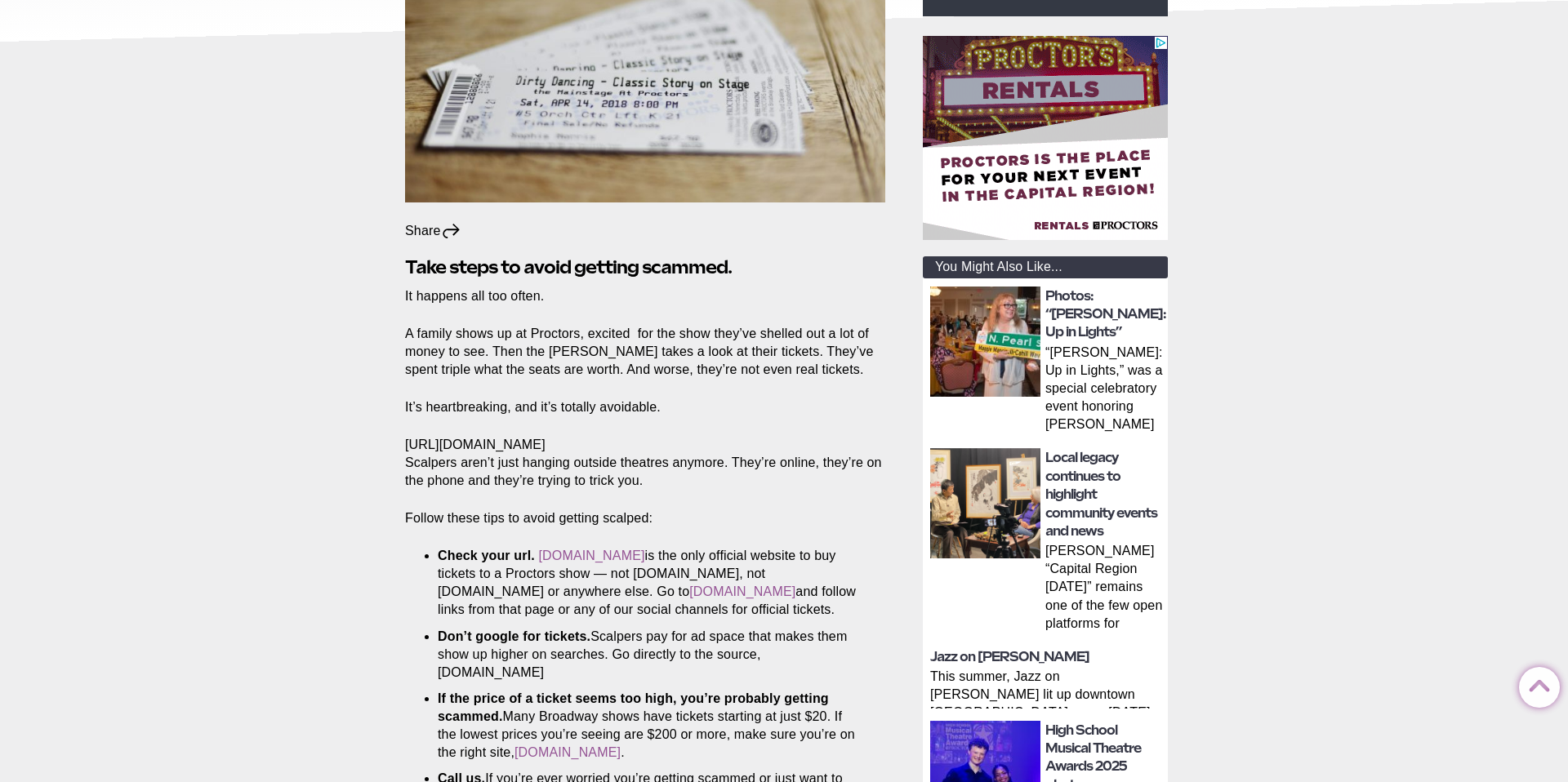
scroll to position [0, 0]
